Goal: Check status: Check status

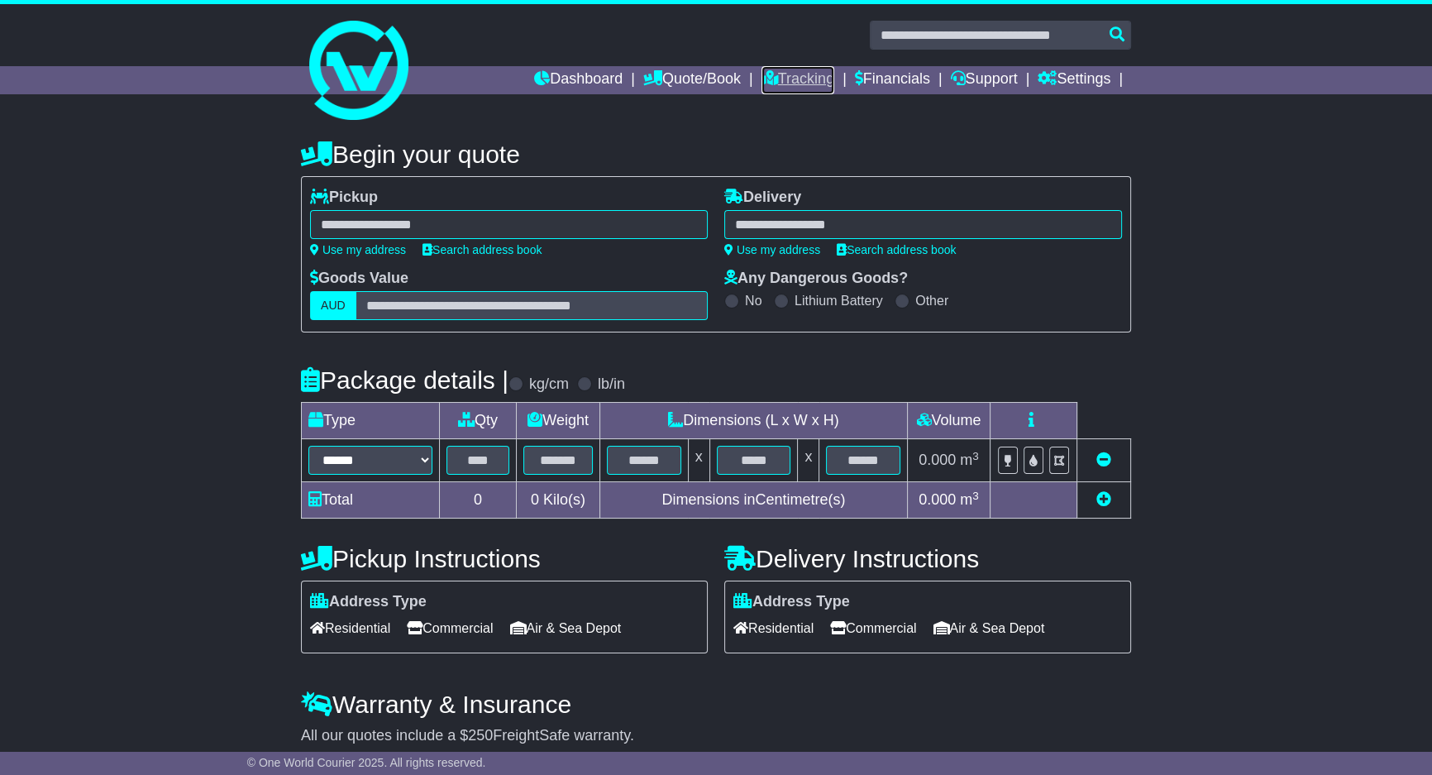
click at [806, 79] on link "Tracking" at bounding box center [798, 80] width 73 height 28
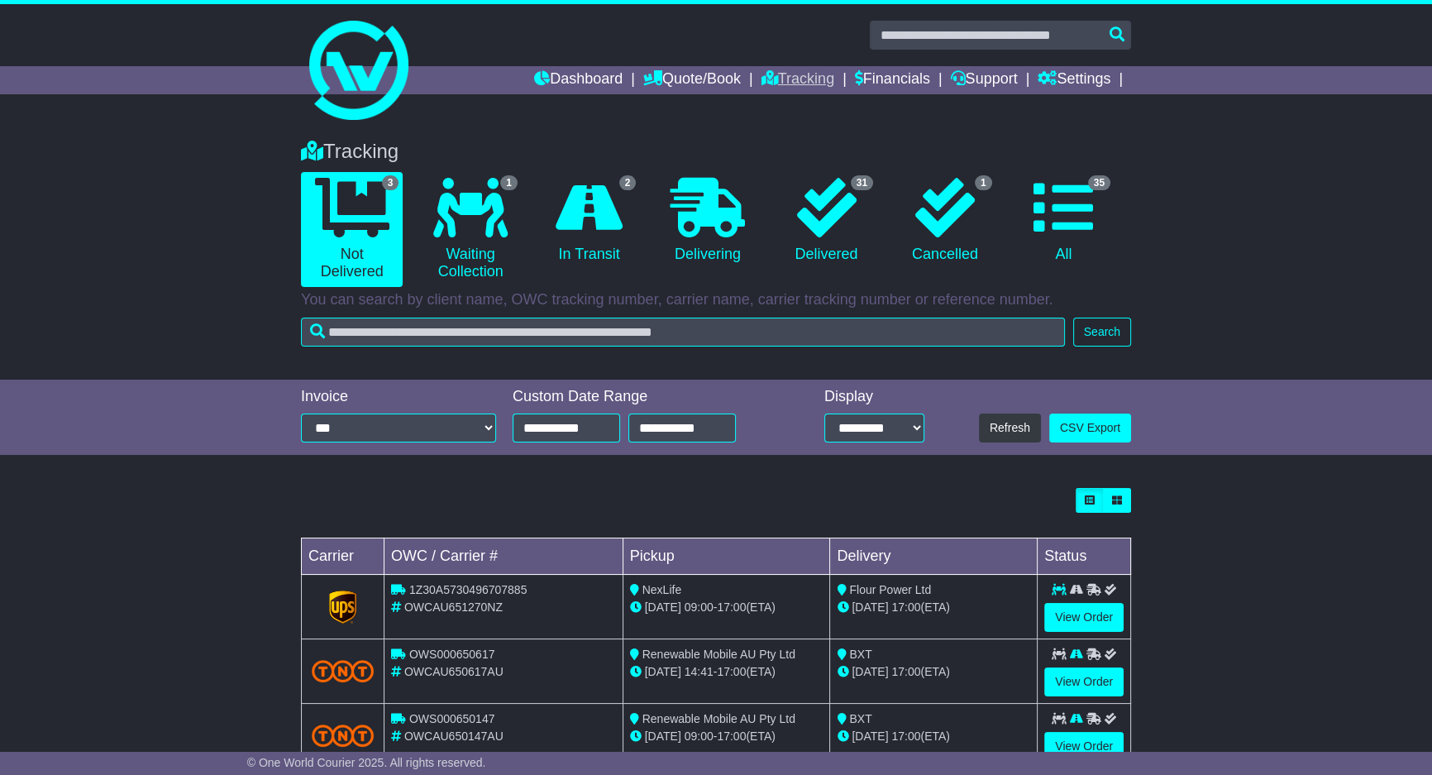
click at [802, 84] on link "Tracking" at bounding box center [798, 80] width 73 height 28
click at [614, 216] on icon at bounding box center [589, 208] width 67 height 60
click at [613, 216] on icon at bounding box center [589, 208] width 67 height 60
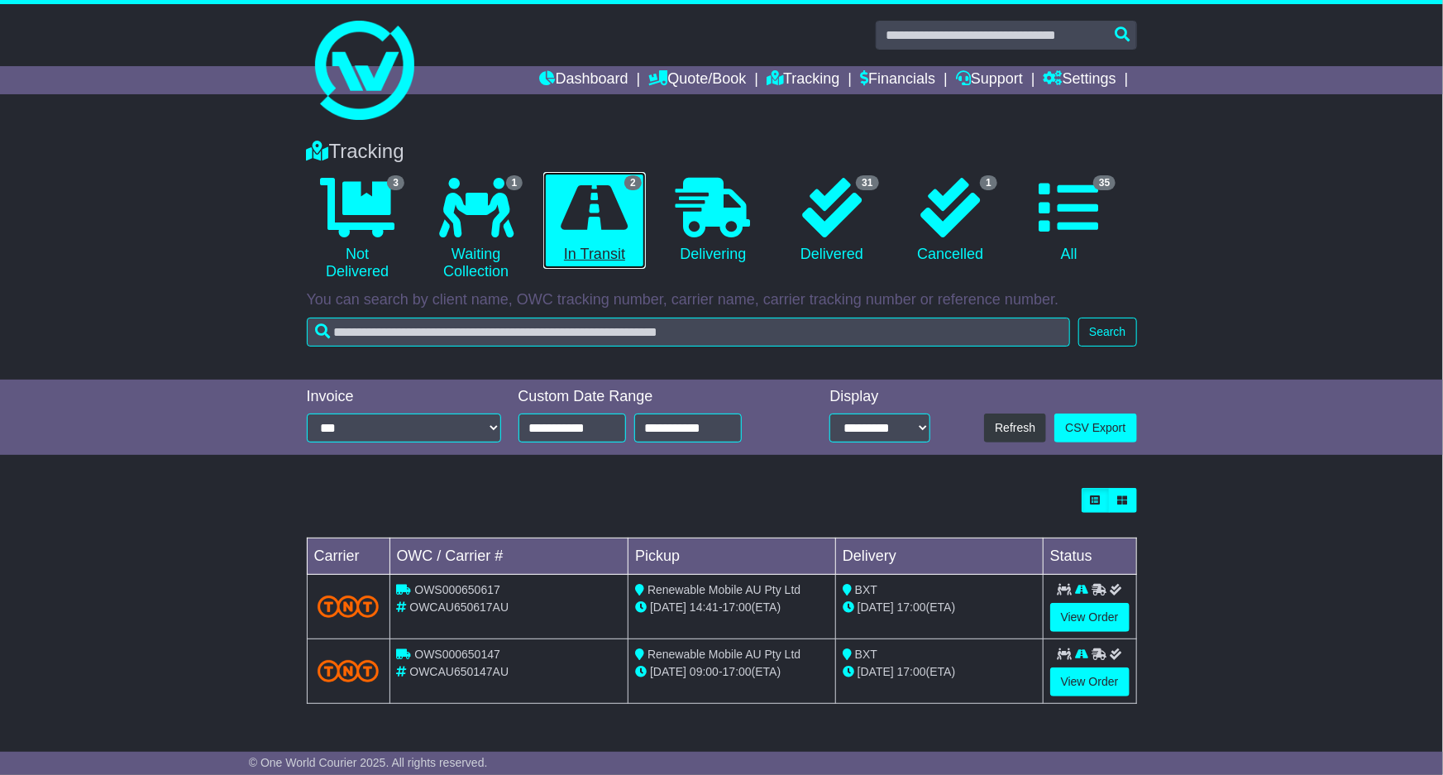
click at [613, 216] on icon at bounding box center [594, 208] width 67 height 60
click at [1082, 608] on link "View Order" at bounding box center [1089, 617] width 79 height 29
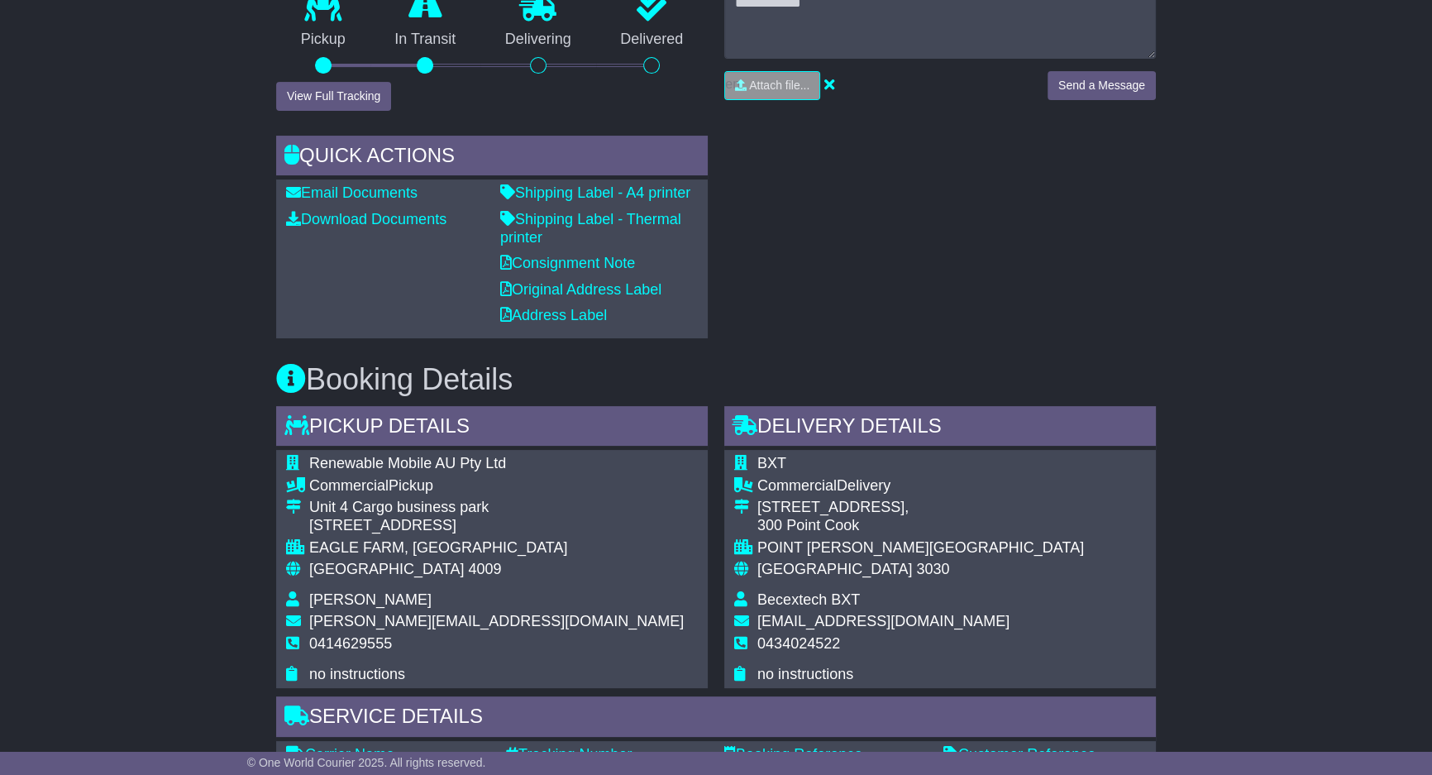
scroll to position [901, 0]
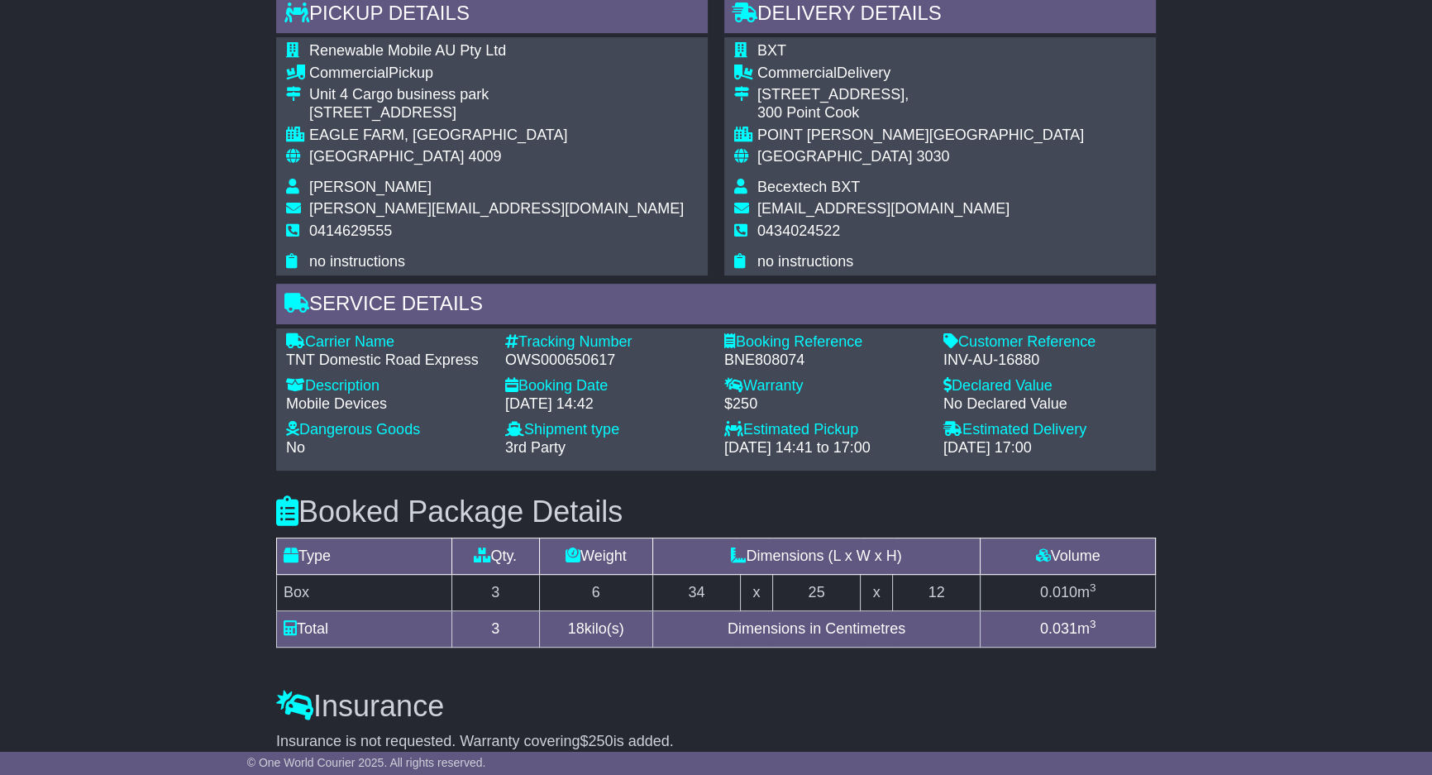
click at [601, 355] on div "OWS000650617" at bounding box center [606, 360] width 203 height 18
copy div "OWS000650617"
